Goal: Information Seeking & Learning: Learn about a topic

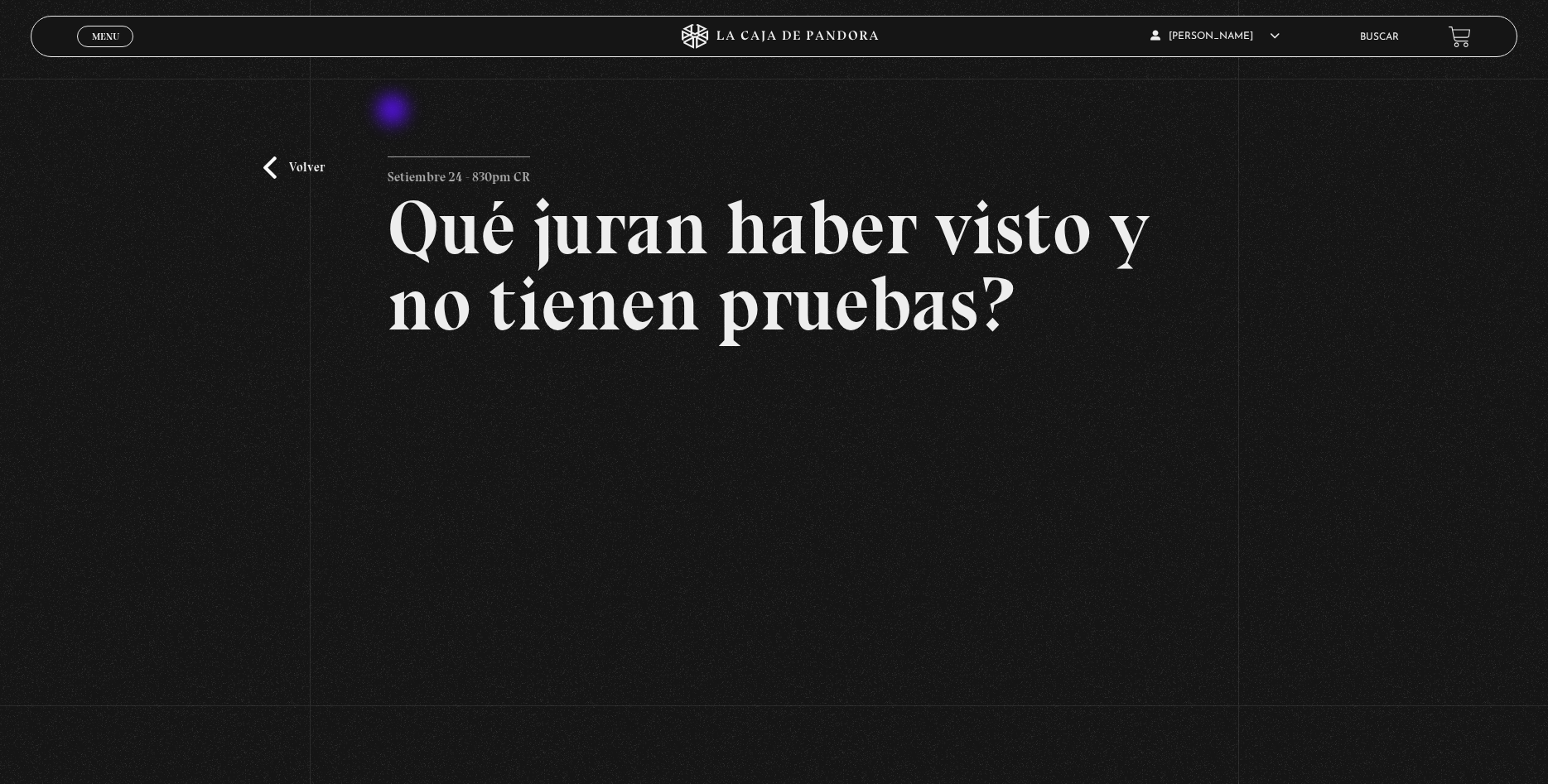
scroll to position [84, 0]
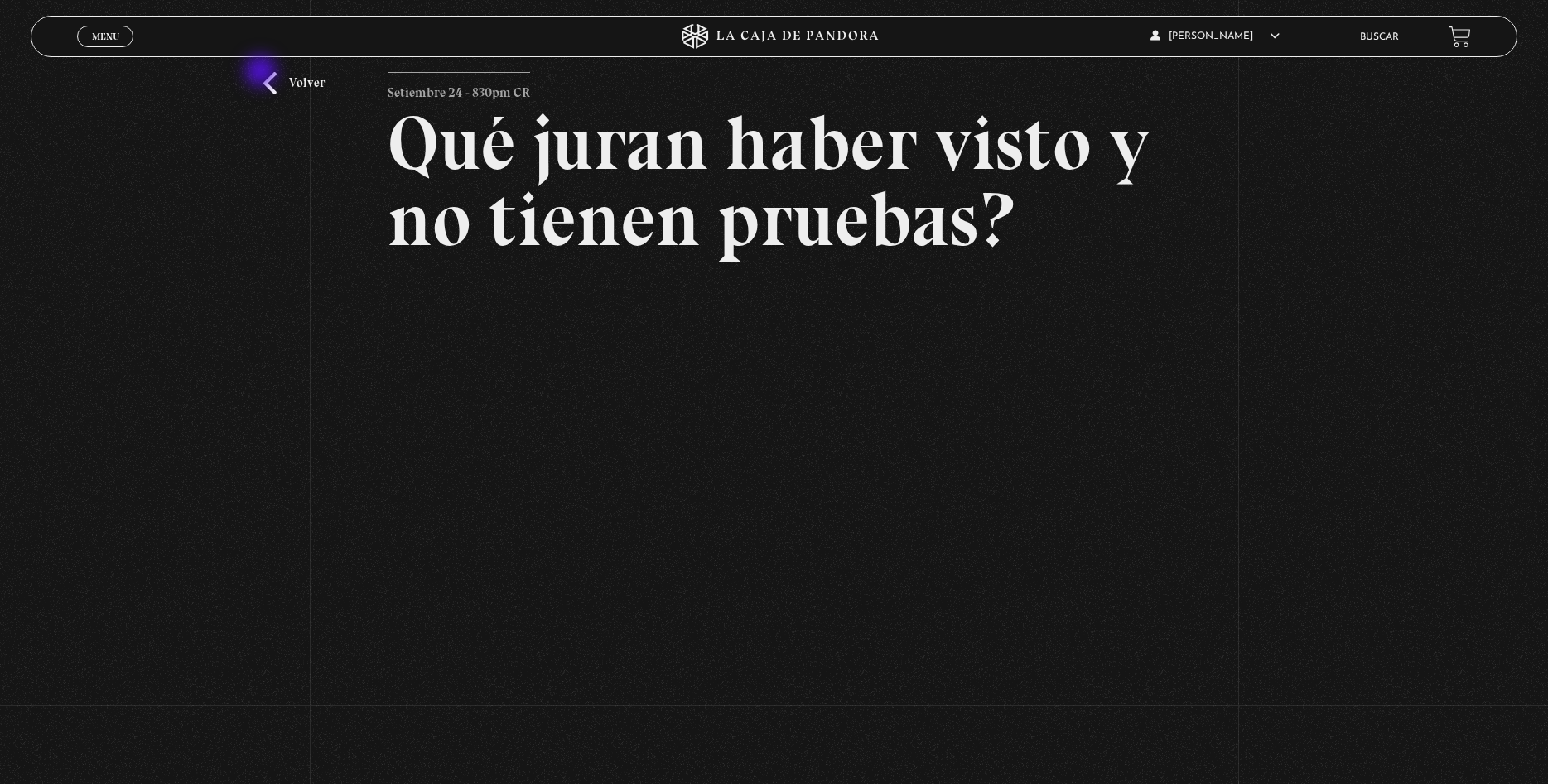
click at [262, 73] on div "Volver Setiembre 24 - 830pm CR Qué juran haber visto y no tienen pruebas?" at bounding box center [774, 372] width 1548 height 756
click at [270, 89] on link "Volver" at bounding box center [294, 82] width 61 height 22
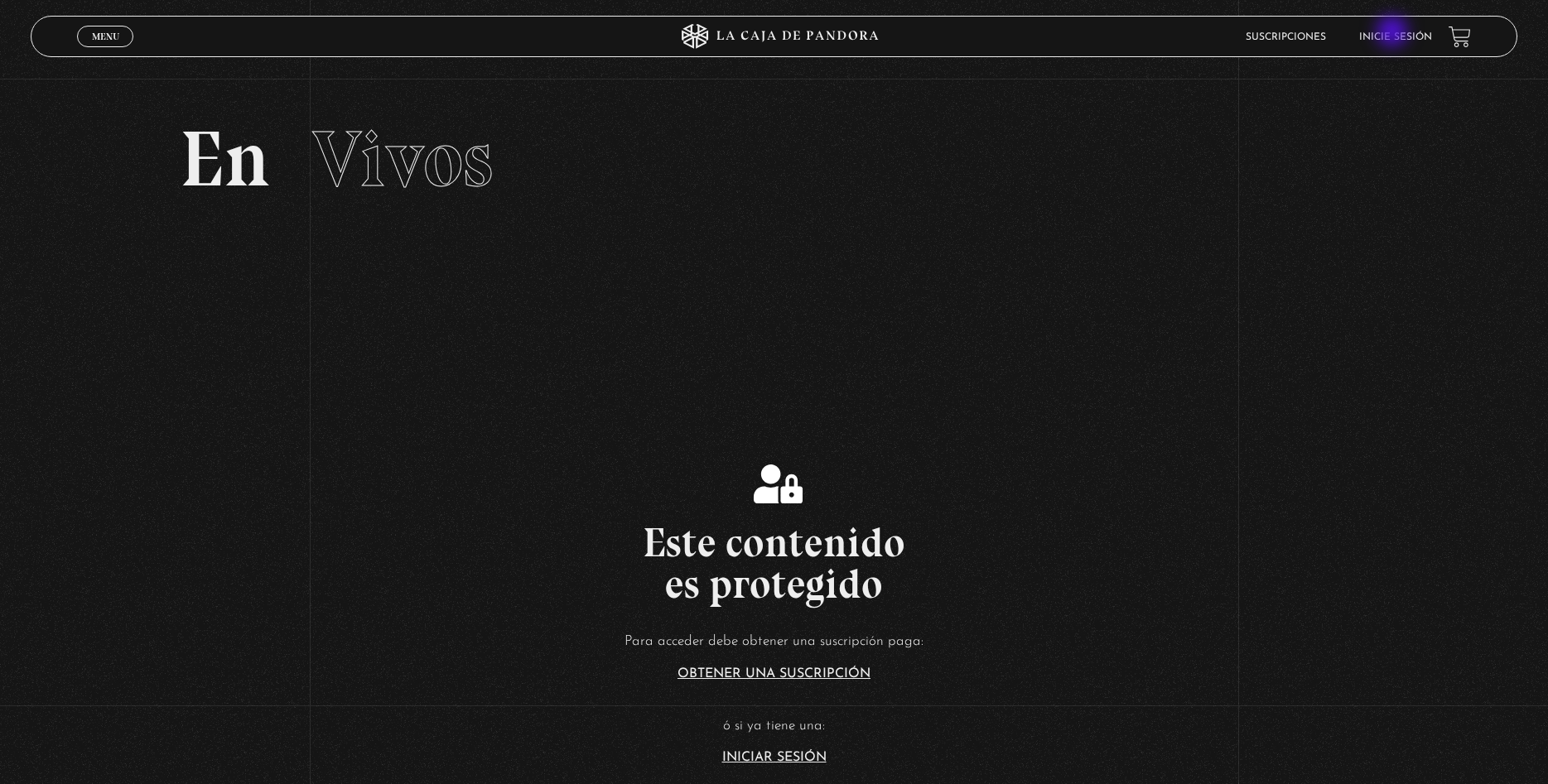
click at [1394, 33] on link "Inicie sesión" at bounding box center [1395, 37] width 73 height 10
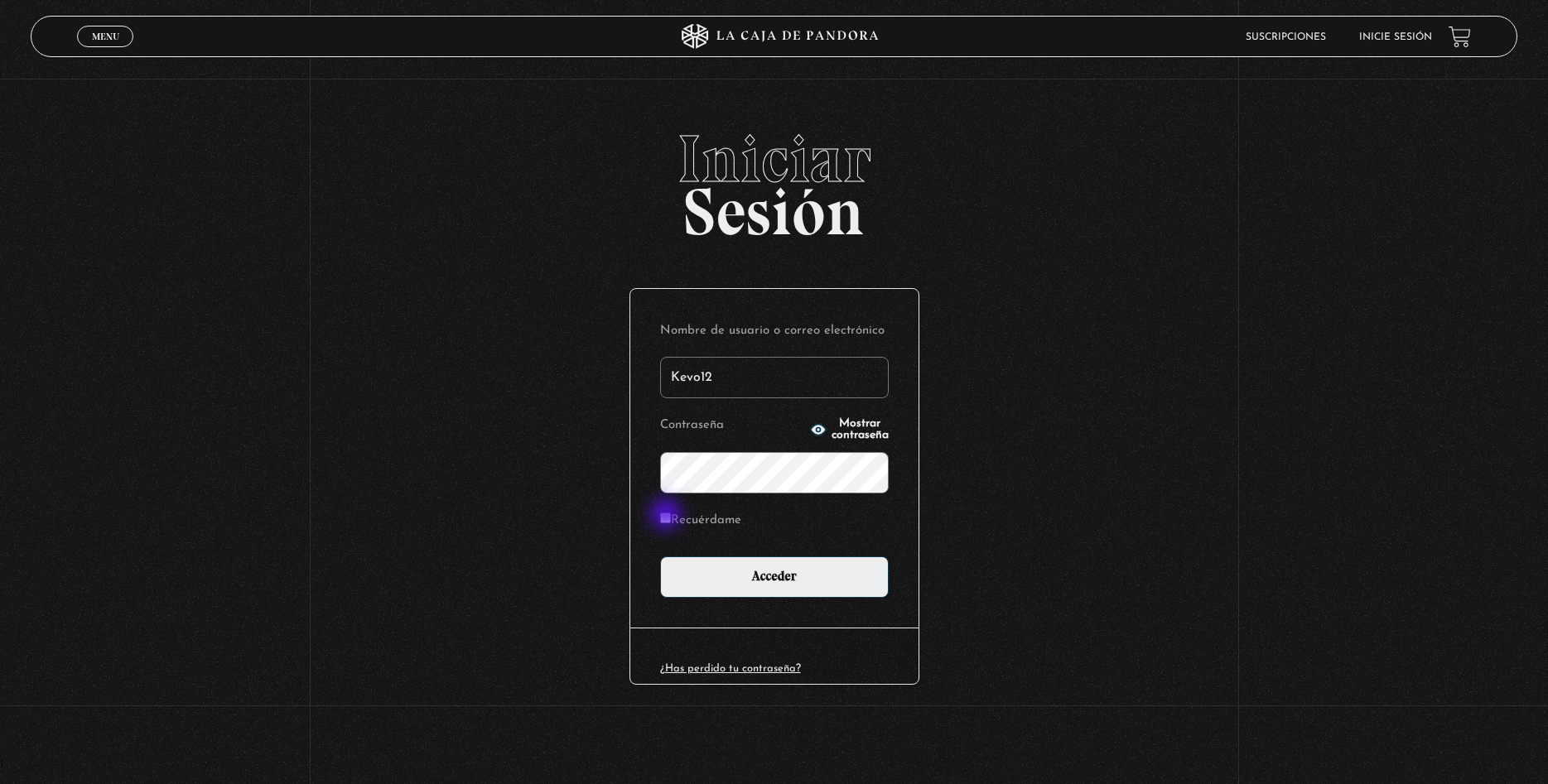
type input "Kevo12"
click at [667, 516] on input "Recuérdame" at bounding box center [666, 518] width 11 height 11
checkbox input "true"
click at [741, 605] on div "Nombre de usuario o correo electrónico Kevo12 Contraseña Mostrar contraseña Rec…" at bounding box center [774, 459] width 289 height 339
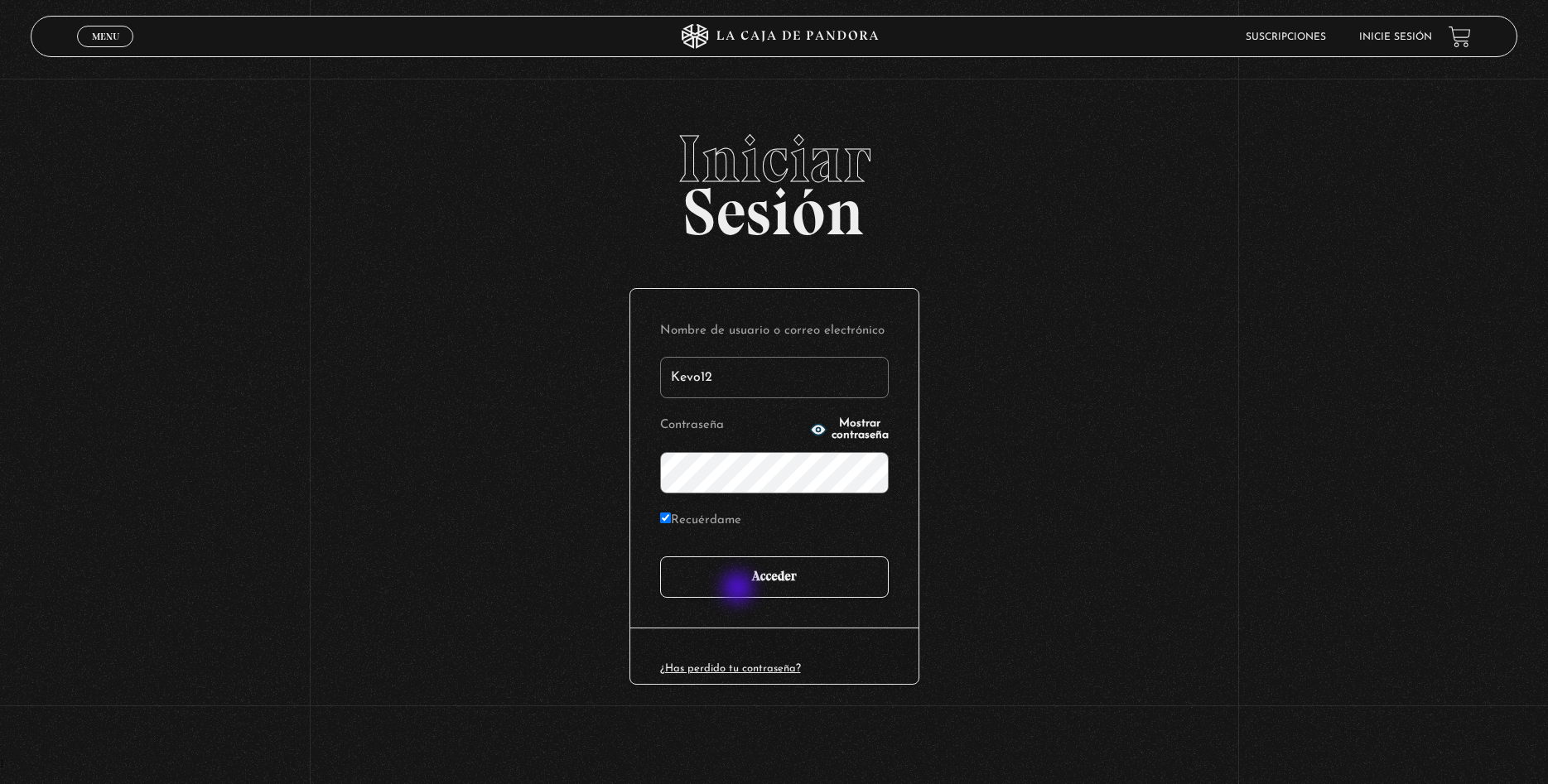
click at [739, 589] on input "Acceder" at bounding box center [774, 577] width 229 height 41
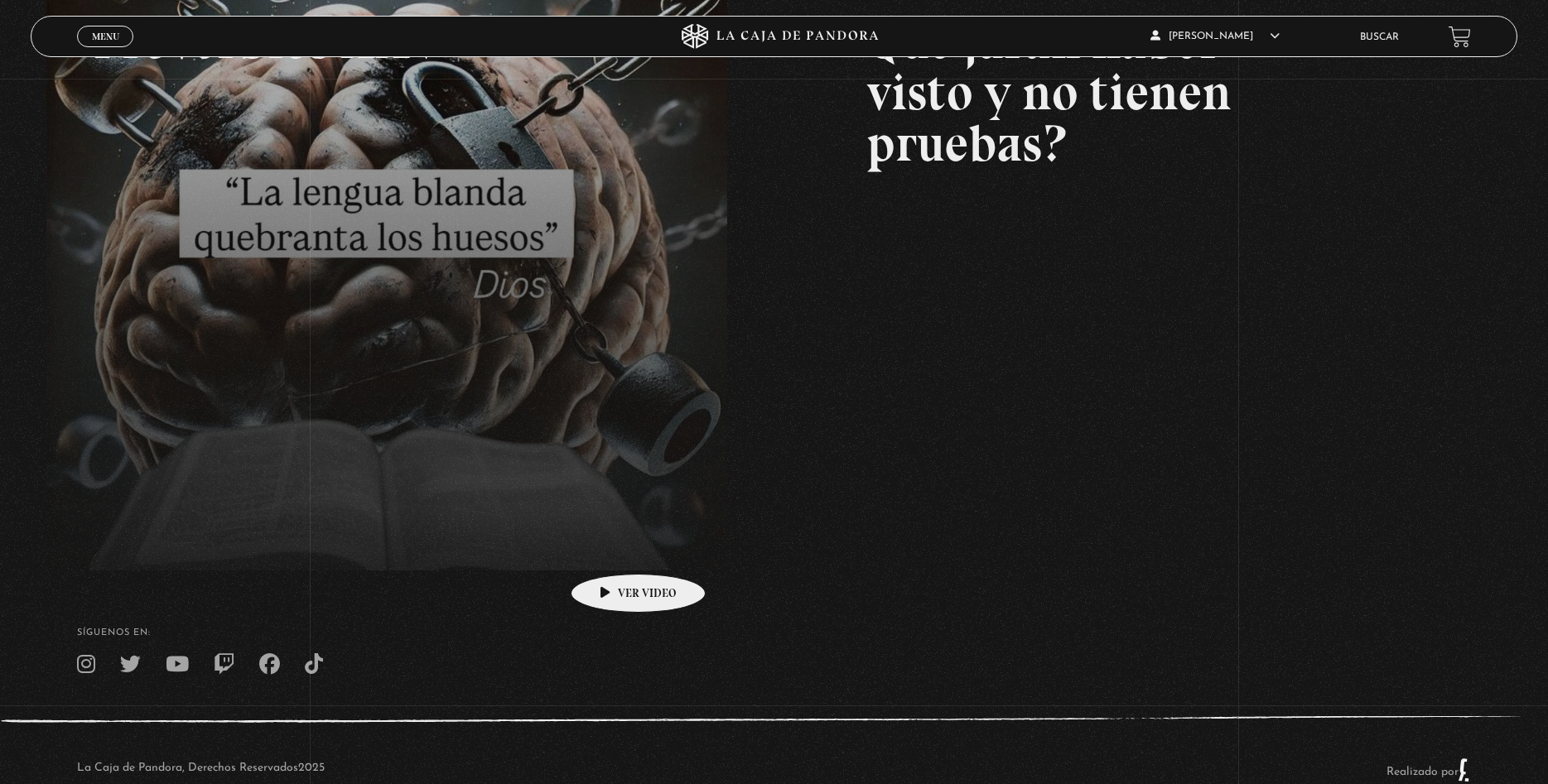
scroll to position [379, 0]
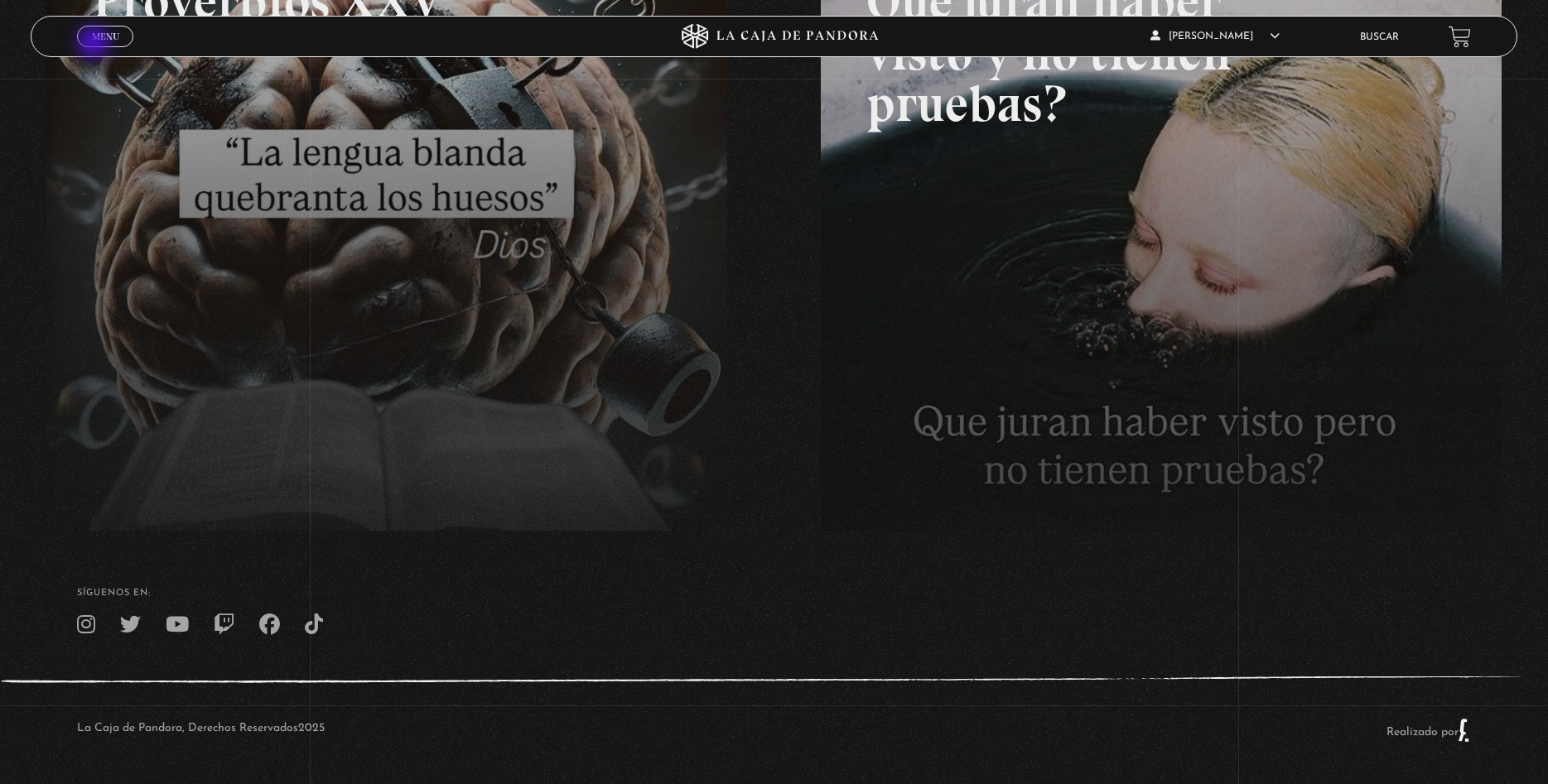
click at [96, 45] on link "Menu Cerrar" at bounding box center [105, 36] width 56 height 22
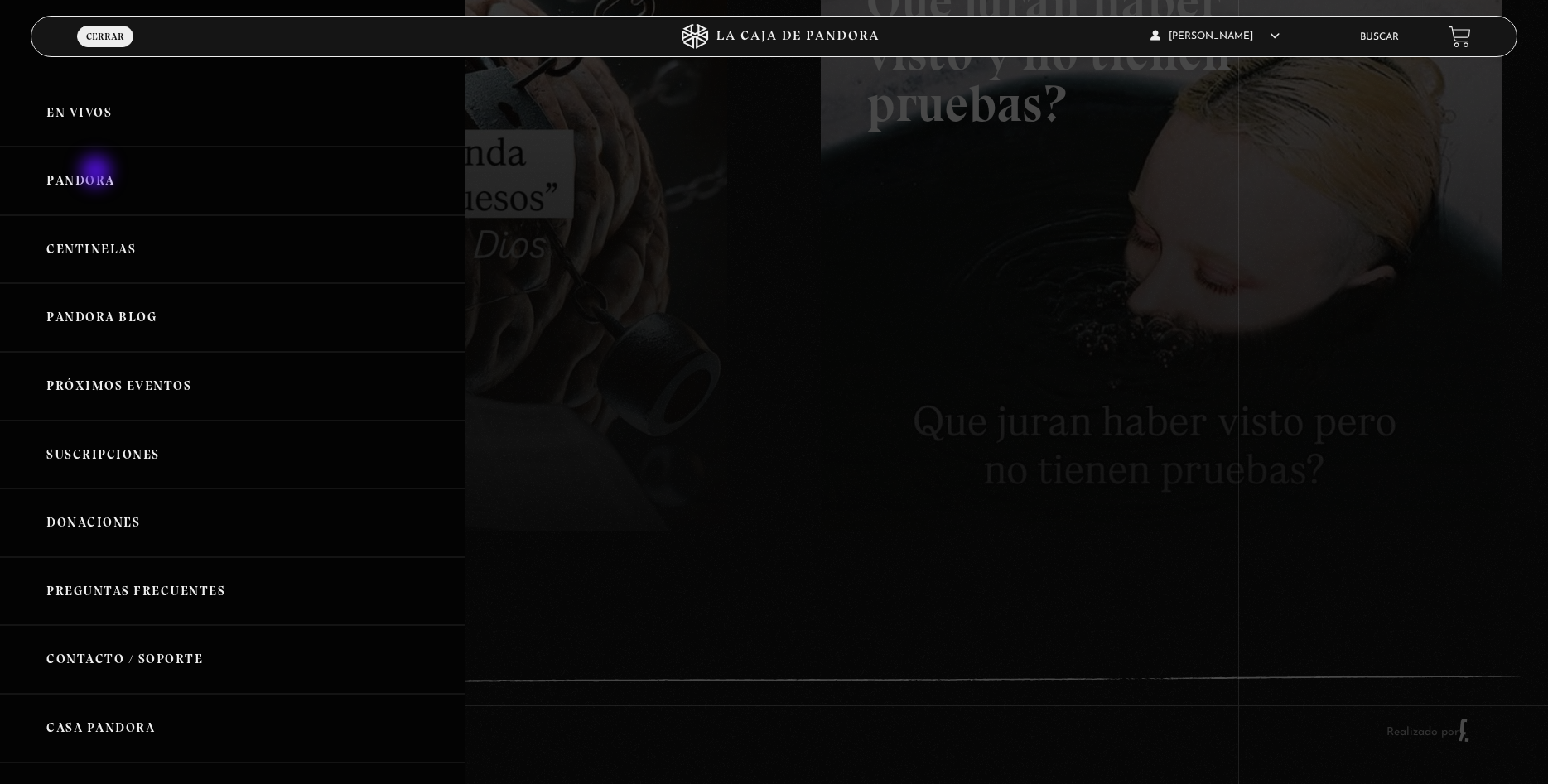
click at [96, 171] on link "Pandora" at bounding box center [232, 181] width 465 height 68
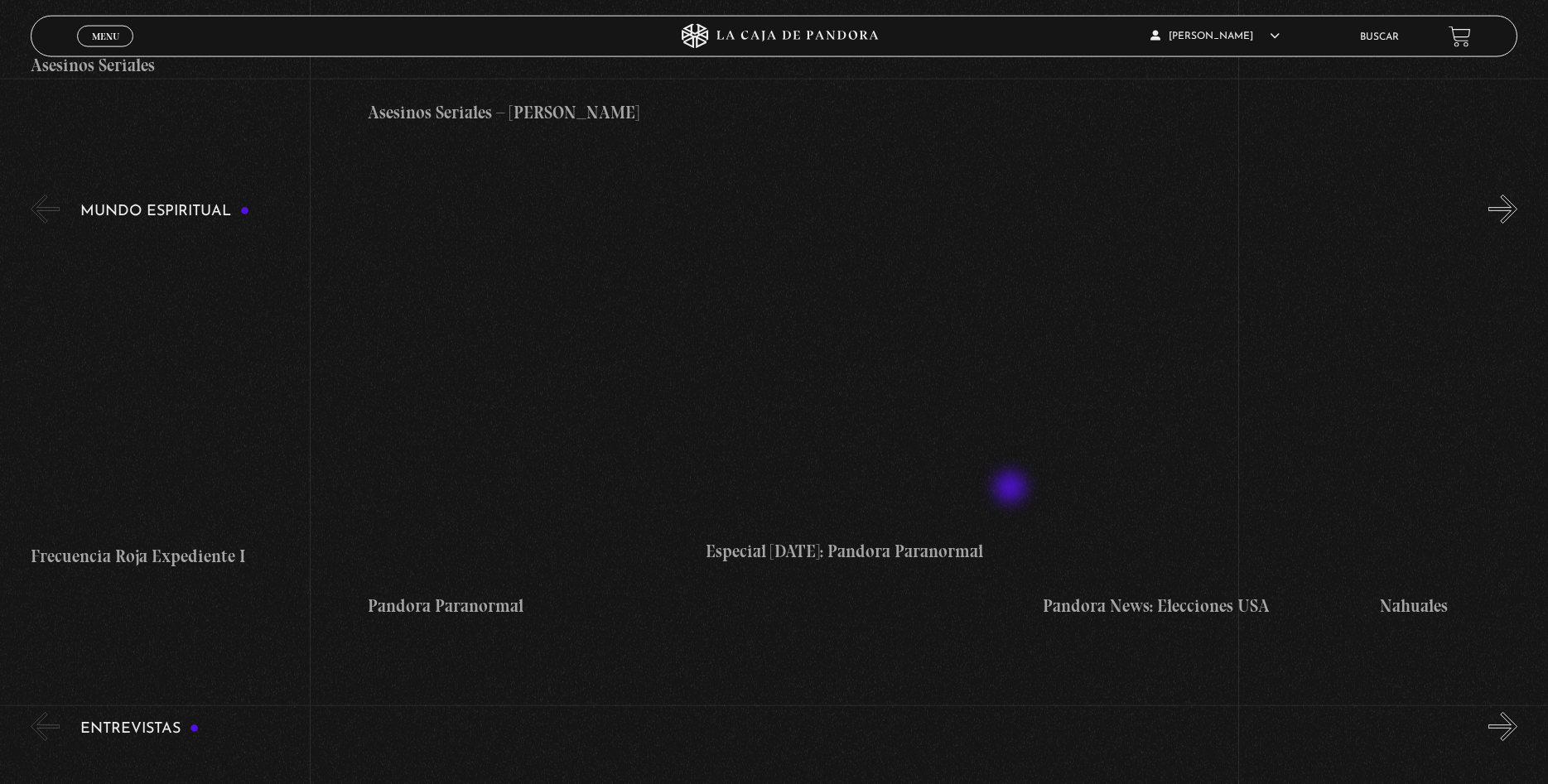
scroll to position [5623, 0]
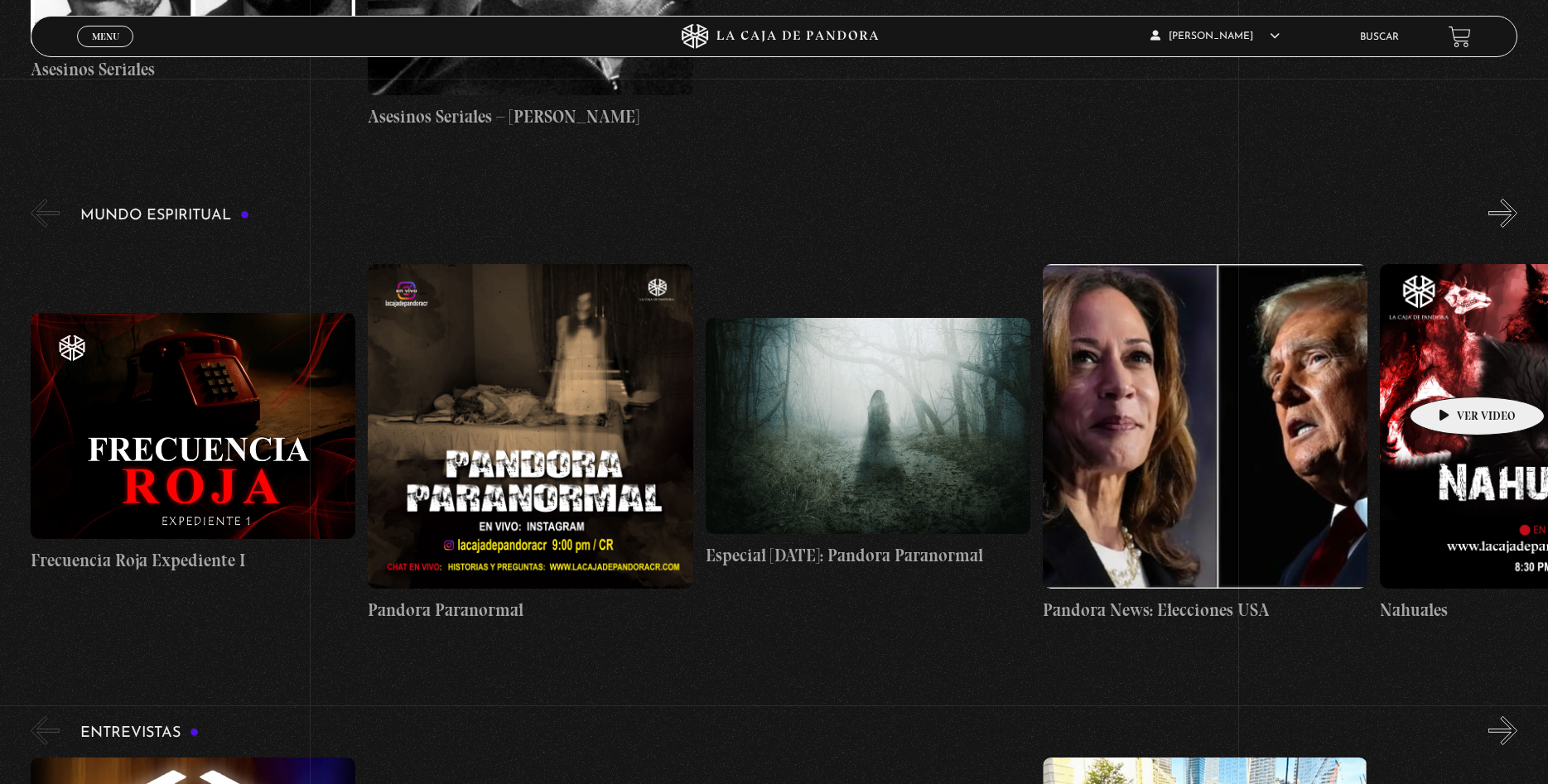
click at [1452, 372] on figure at bounding box center [1542, 426] width 325 height 324
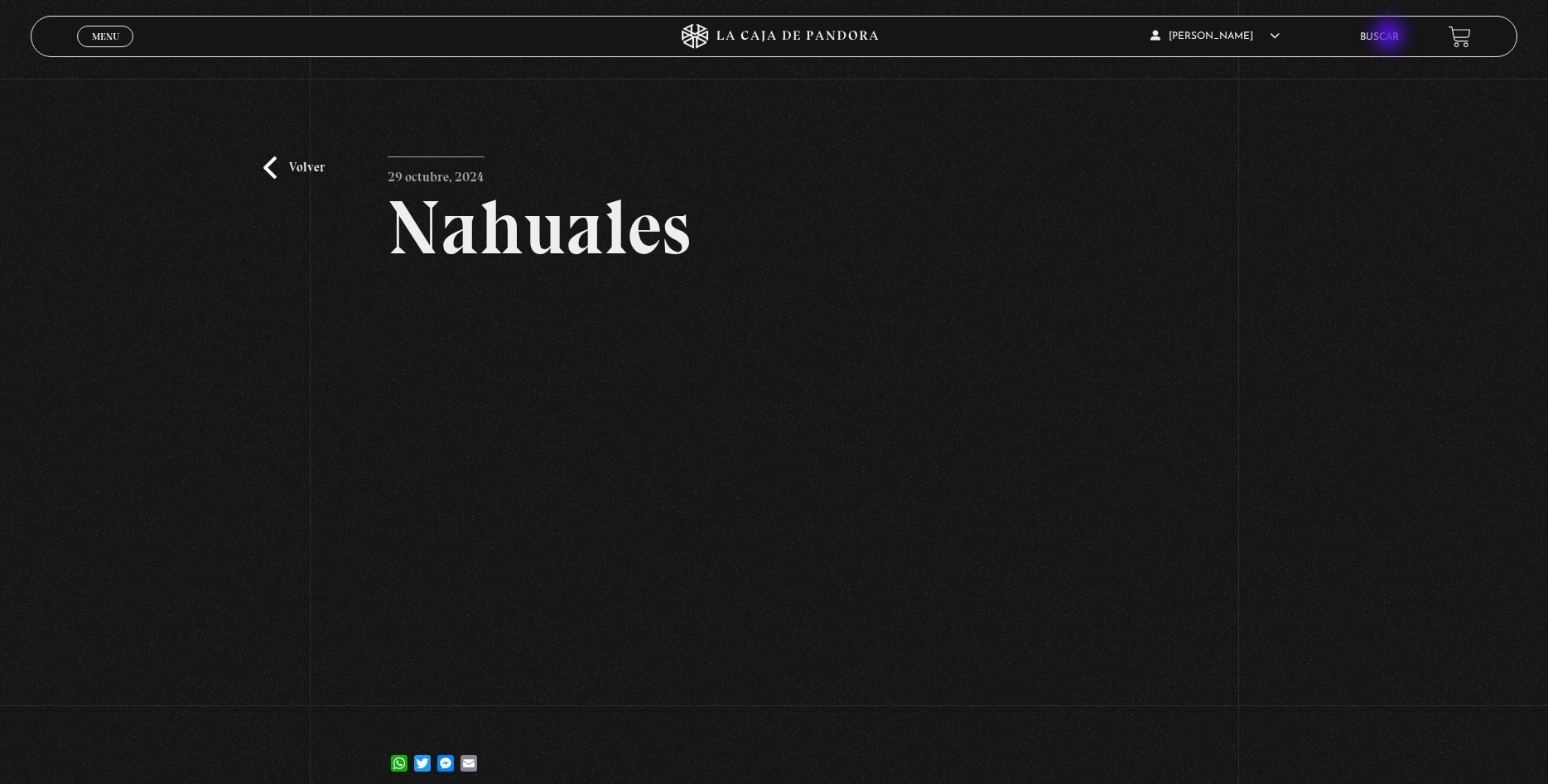
click at [1391, 37] on link "Buscar" at bounding box center [1380, 37] width 39 height 10
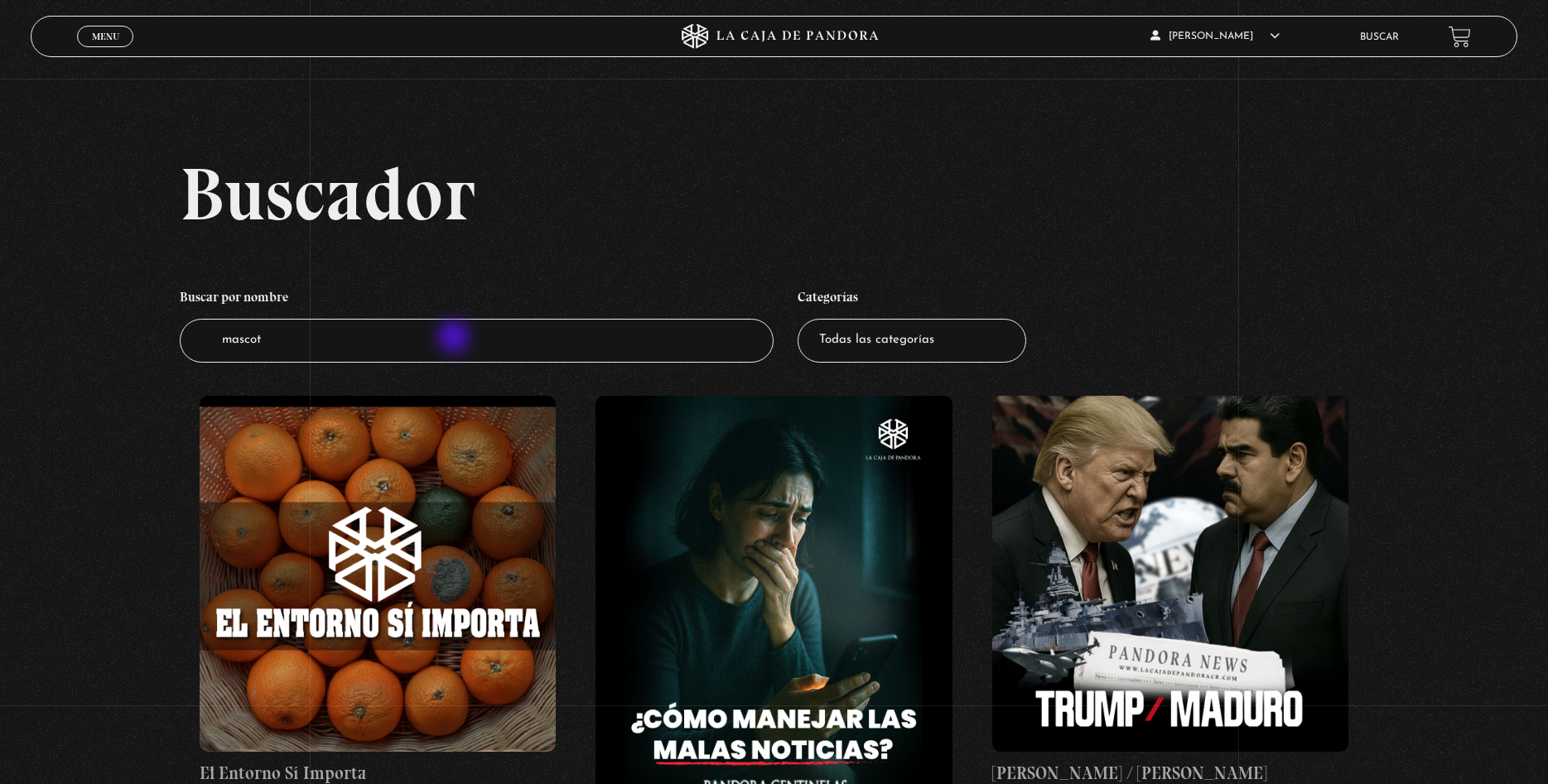
type input "mascota"
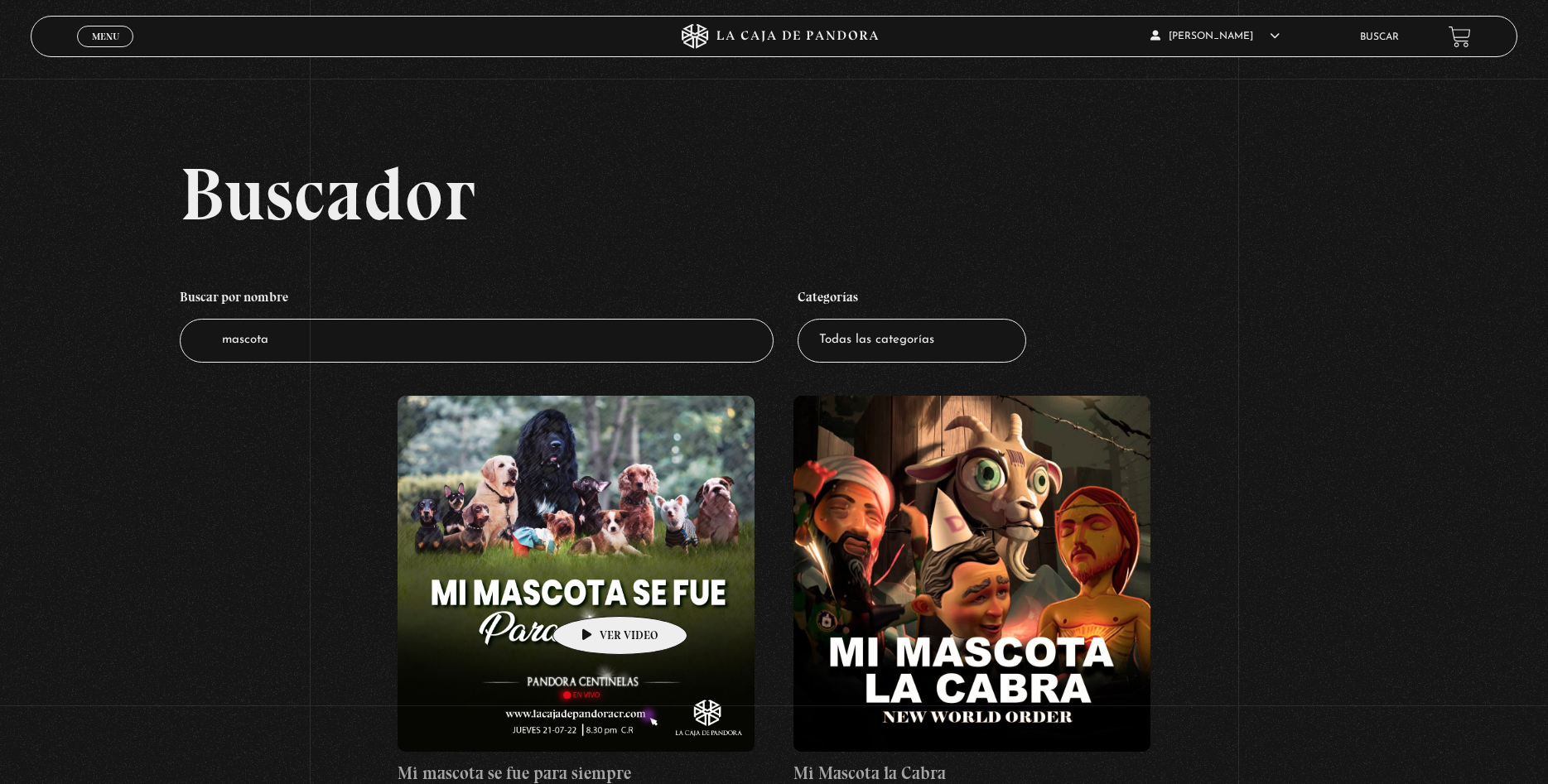
click at [594, 591] on figure at bounding box center [575, 574] width 357 height 357
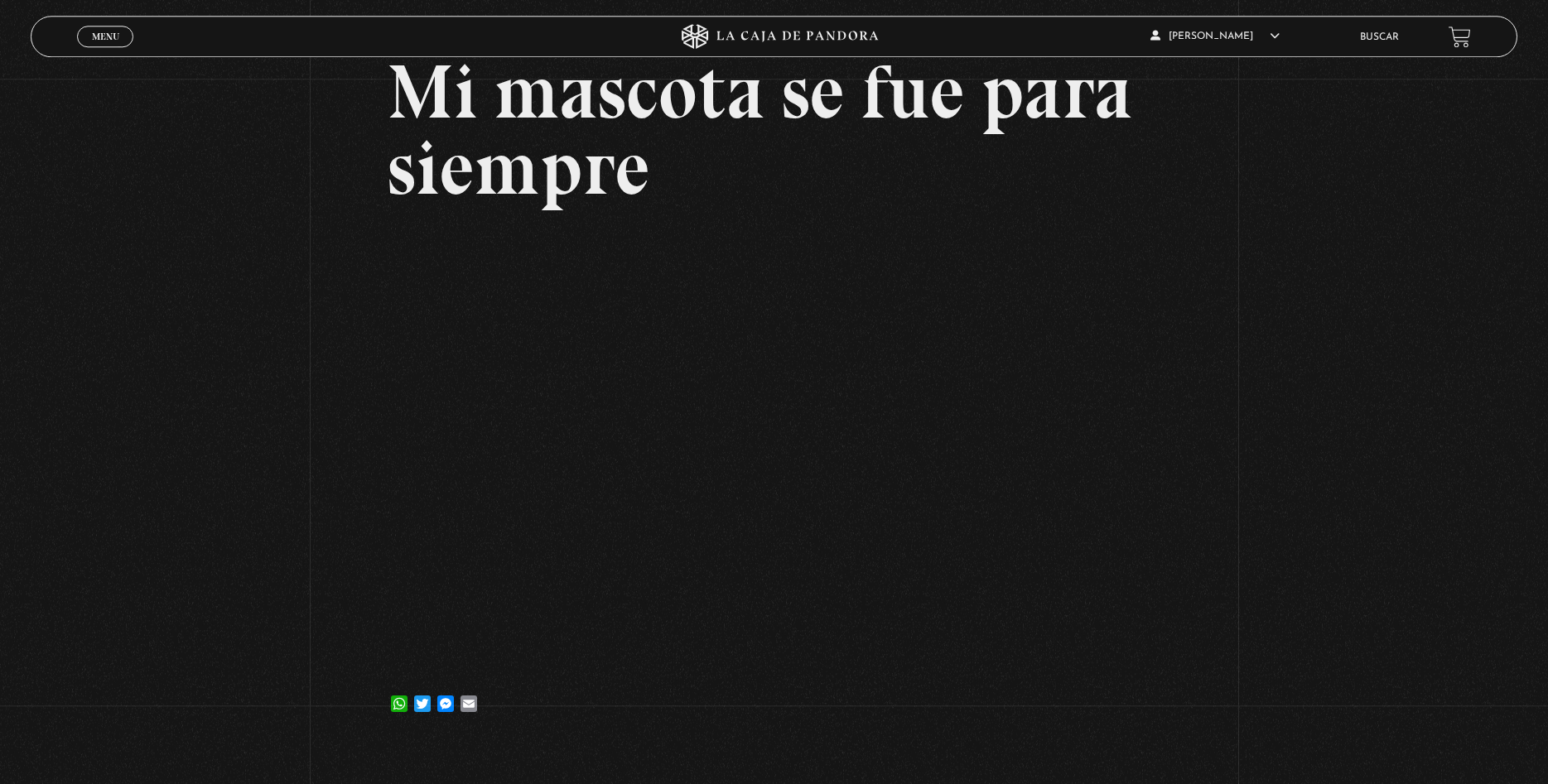
scroll to position [169, 0]
